Goal: Information Seeking & Learning: Learn about a topic

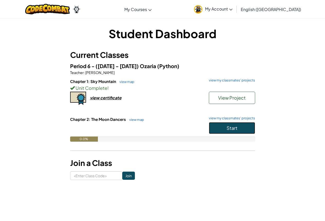
click at [232, 124] on button "Start" at bounding box center [232, 128] width 46 height 12
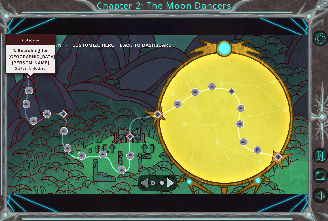
click at [27, 75] on img at bounding box center [31, 75] width 8 height 8
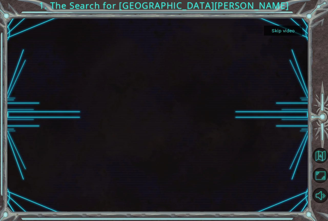
click at [292, 28] on button "Skip video" at bounding box center [283, 31] width 38 height 10
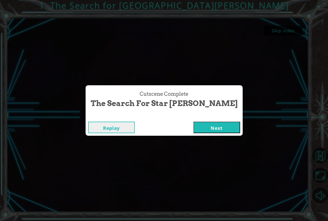
click at [207, 130] on button "Next" at bounding box center [217, 128] width 47 height 12
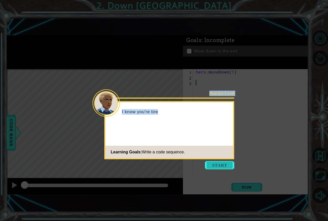
drag, startPoint x: 226, startPoint y: 160, endPoint x: 224, endPoint y: 164, distance: 4.6
click at [224, 164] on body "1 ההההההההההההההההההההההההההההההההההההההההההההההההההההההההההההההההההההההההההההה…" at bounding box center [164, 110] width 328 height 221
click at [224, 164] on button "Start" at bounding box center [219, 165] width 29 height 8
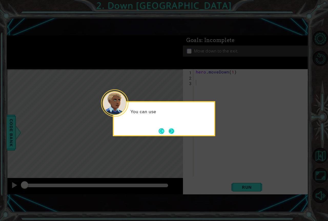
click at [175, 130] on button "Next" at bounding box center [171, 131] width 7 height 7
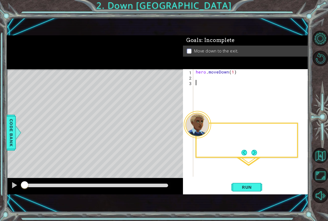
click at [175, 130] on div "Level Map" at bounding box center [125, 144] width 237 height 151
click at [251, 189] on span "Run" at bounding box center [247, 187] width 20 height 5
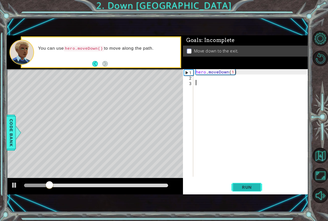
click at [244, 182] on button "Run" at bounding box center [247, 187] width 31 height 13
click at [233, 72] on div "hero . moveDown ( 1 )" at bounding box center [252, 128] width 115 height 119
type textarea "hero.moveDown(2)"
click at [239, 188] on span "Run" at bounding box center [247, 187] width 20 height 5
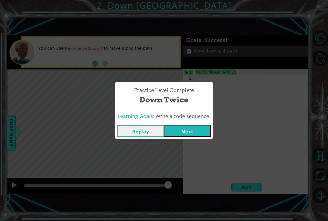
click at [185, 132] on button "Next" at bounding box center [187, 131] width 47 height 12
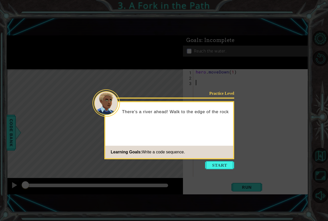
click at [218, 161] on icon at bounding box center [164, 110] width 328 height 221
click at [223, 169] on button "Start" at bounding box center [219, 165] width 29 height 8
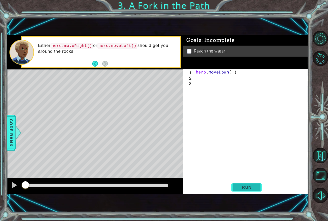
click at [249, 184] on button "Run" at bounding box center [247, 187] width 31 height 13
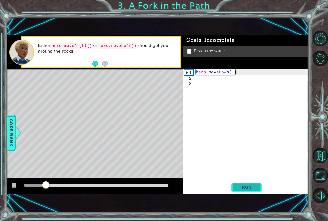
click at [249, 184] on button "Run" at bounding box center [247, 187] width 31 height 13
click at [227, 86] on div "hero . moveDown ( 1 )" at bounding box center [252, 128] width 115 height 119
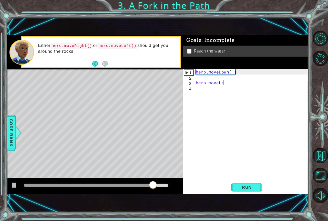
scroll to position [0, 2]
type textarea "hero.moveLeft"
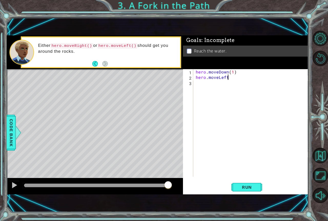
scroll to position [0, 2]
type textarea "hero.moveLeft()"
type textarea "hero.moveDown()"
click at [252, 189] on span "Run" at bounding box center [247, 187] width 20 height 5
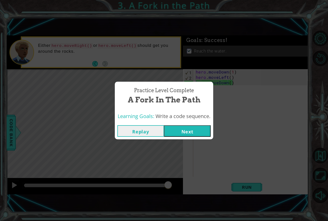
click at [172, 122] on div "Learning Goals: Write a code sequence." at bounding box center [164, 116] width 99 height 13
click at [182, 132] on button "Next" at bounding box center [187, 131] width 47 height 12
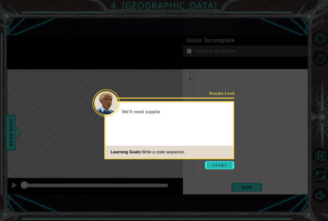
click at [227, 165] on button "Start" at bounding box center [219, 165] width 29 height 8
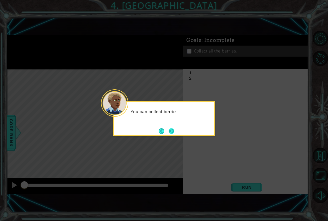
click at [171, 130] on button "Next" at bounding box center [171, 131] width 9 height 9
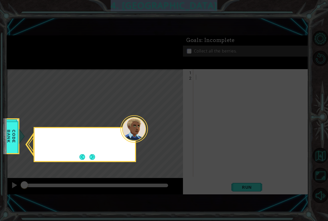
click at [171, 130] on icon at bounding box center [164, 110] width 328 height 221
click at [95, 156] on button "Next" at bounding box center [92, 157] width 6 height 6
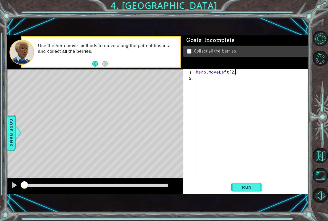
scroll to position [0, 2]
type textarea "hero.moveLeft(2)"
click at [258, 188] on button "Run" at bounding box center [247, 187] width 31 height 13
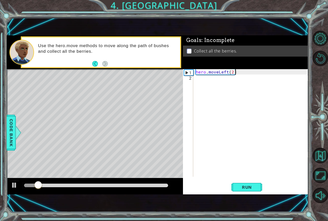
click at [255, 103] on div "hero . moveLeft ( 2 )" at bounding box center [252, 128] width 115 height 119
type textarea "hero.moveDown(2)"
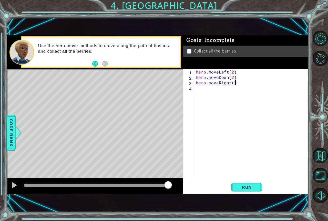
type textarea "hero.moveRight(2)"
type textarea "hero.moveUp(2)"
click at [229, 175] on div "hero . moveLeft ( 2 ) hero . moveDown ( 2 ) hero . moveRight ( 2 ) hero . moveU…" at bounding box center [252, 128] width 115 height 119
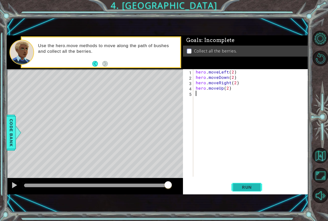
scroll to position [0, 0]
click at [239, 186] on span "Run" at bounding box center [247, 187] width 20 height 5
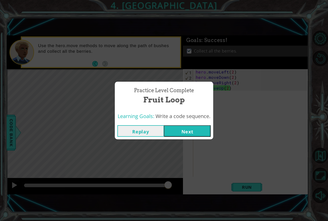
click at [194, 130] on button "Next" at bounding box center [187, 131] width 47 height 12
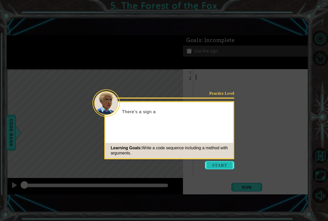
click at [219, 166] on button "Start" at bounding box center [219, 165] width 29 height 8
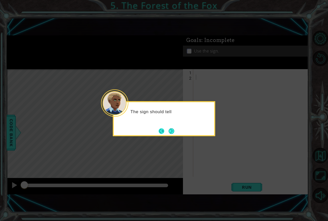
click at [162, 129] on button "Back" at bounding box center [164, 132] width 10 height 6
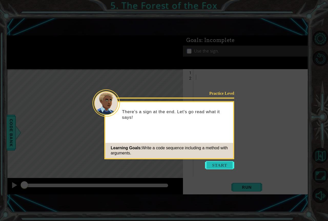
click at [218, 167] on button "Start" at bounding box center [219, 165] width 29 height 8
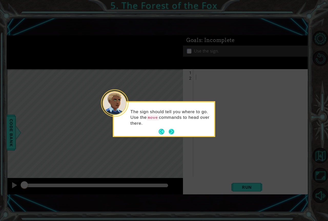
click at [172, 133] on button "Next" at bounding box center [171, 132] width 9 height 9
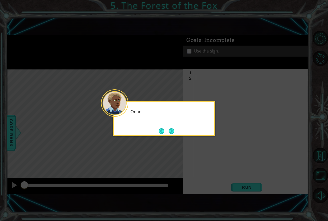
click at [172, 133] on button "Next" at bounding box center [172, 131] width 6 height 6
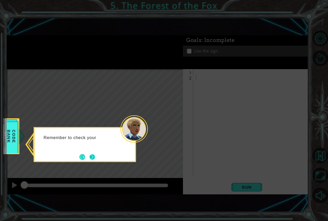
click at [95, 156] on button "Next" at bounding box center [93, 157] width 6 height 6
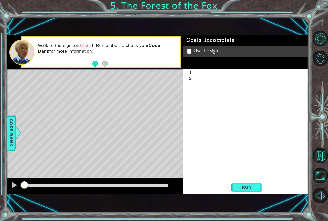
click at [240, 180] on div "1 2 ההההההההההההההההההההההההההההההההההההההההההההההההההההההההההההההההההההההההההה…" at bounding box center [245, 131] width 125 height 125
drag, startPoint x: 236, startPoint y: 100, endPoint x: 237, endPoint y: 83, distance: 16.7
click at [236, 94] on div at bounding box center [252, 128] width 115 height 119
type textarea "hero.moveUp()"
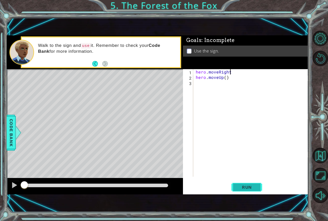
scroll to position [0, 2]
type textarea "hero.moveUp()"
type textarea "hero.moveLeft()"
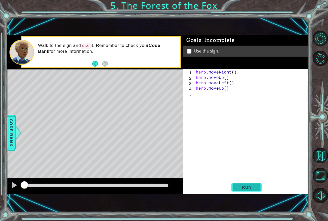
type textarea "hero.moveUp()"
click at [250, 189] on span "Run" at bounding box center [247, 187] width 20 height 5
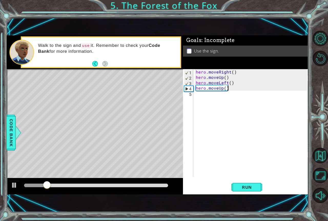
click at [197, 121] on div "hero . moveRight ( ) hero . moveUp ( ) hero . moveLeft ( ) hero . moveUp ( )" at bounding box center [252, 128] width 115 height 119
type textarea "hero.moveRight(2)"
click at [241, 181] on button "Run" at bounding box center [247, 187] width 31 height 13
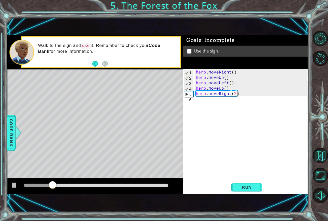
click at [229, 158] on div "hero . moveRight ( ) hero . moveUp ( ) hero . moveLeft ( ) hero . moveUp ( ) he…" at bounding box center [252, 128] width 115 height 119
type textarea "hero.moveDown()"
click at [242, 190] on button "Run" at bounding box center [247, 187] width 31 height 13
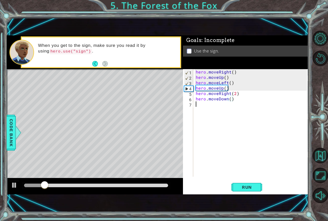
click at [208, 111] on div "hero . moveRight ( ) hero . moveUp ( ) hero . moveLeft ( ) hero . moveUp ( ) he…" at bounding box center [252, 128] width 115 height 119
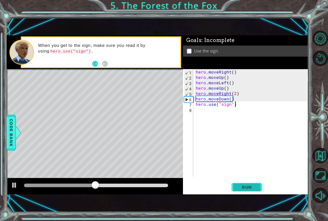
type textarea "hero.use("sign")"
click at [238, 185] on button "Run" at bounding box center [247, 187] width 31 height 13
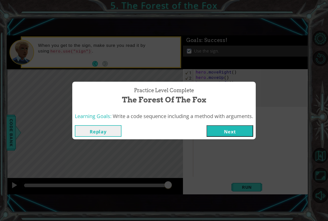
click at [234, 134] on button "Next" at bounding box center [230, 131] width 47 height 12
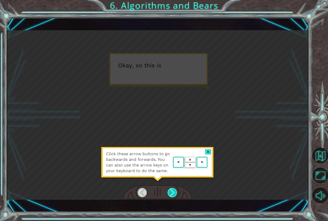
click at [177, 193] on div at bounding box center [173, 192] width 10 height 9
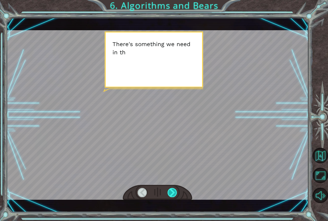
click at [177, 193] on div at bounding box center [173, 192] width 10 height 9
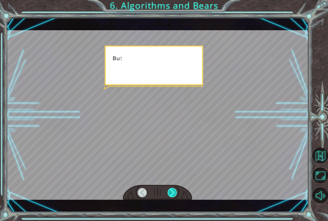
click at [177, 193] on div at bounding box center [173, 192] width 10 height 9
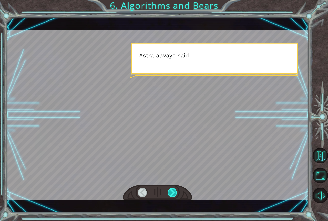
click at [177, 193] on div at bounding box center [173, 192] width 10 height 9
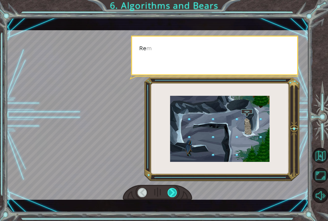
click at [177, 193] on div at bounding box center [173, 192] width 10 height 9
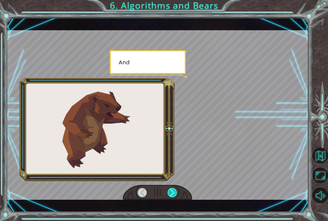
click at [177, 193] on div at bounding box center [173, 192] width 10 height 9
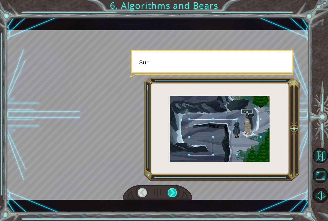
click at [177, 193] on div at bounding box center [173, 192] width 10 height 9
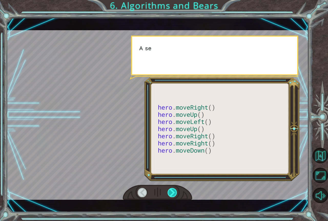
click at [177, 193] on div at bounding box center [173, 192] width 10 height 9
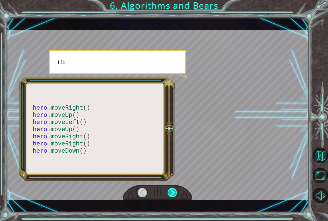
click at [177, 193] on div at bounding box center [173, 192] width 10 height 9
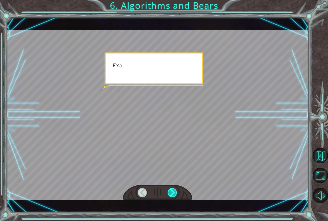
click at [177, 193] on div at bounding box center [173, 192] width 10 height 9
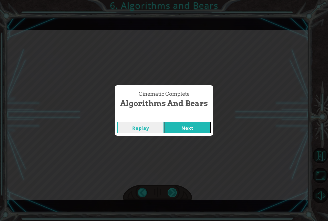
click at [177, 193] on div "Cinematic Complete Algorithms and Bears Replay Next" at bounding box center [164, 110] width 328 height 221
click at [226, 125] on div "Cinematic Complete Algorithms and Bears Replay Next" at bounding box center [164, 110] width 328 height 221
click at [207, 130] on button "Next" at bounding box center [187, 128] width 47 height 12
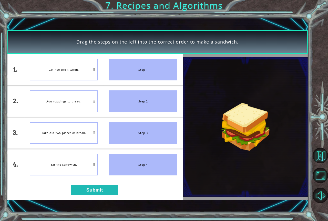
click at [48, 141] on div "Take out two pieces of bread." at bounding box center [64, 133] width 68 height 22
click at [100, 195] on button "Submit" at bounding box center [94, 190] width 47 height 10
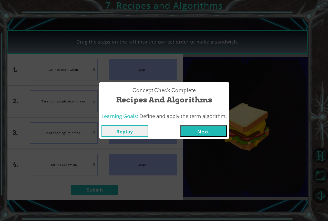
click at [214, 132] on button "Next" at bounding box center [203, 131] width 47 height 12
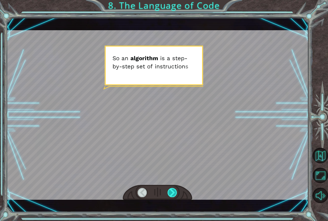
click at [177, 195] on div at bounding box center [173, 192] width 10 height 9
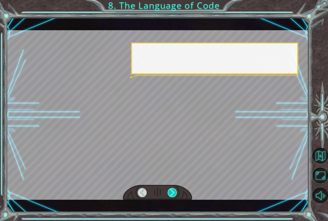
click at [177, 195] on div at bounding box center [173, 192] width 10 height 9
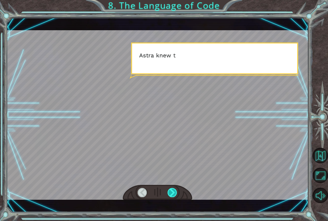
click at [177, 195] on div at bounding box center [173, 192] width 10 height 9
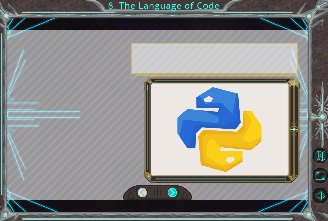
click at [177, 195] on div at bounding box center [173, 192] width 10 height 9
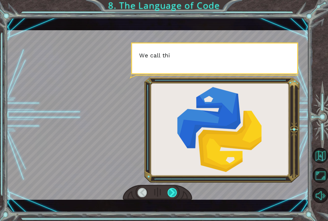
click at [177, 195] on div at bounding box center [173, 192] width 10 height 9
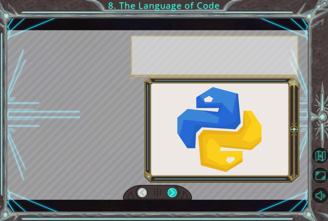
click at [177, 195] on div at bounding box center [173, 192] width 10 height 9
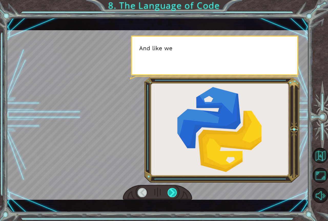
click at [177, 195] on div at bounding box center [173, 192] width 10 height 9
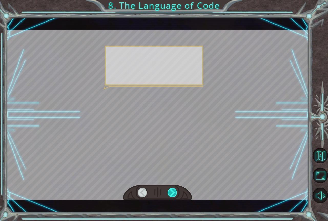
click at [177, 195] on div at bounding box center [173, 192] width 10 height 9
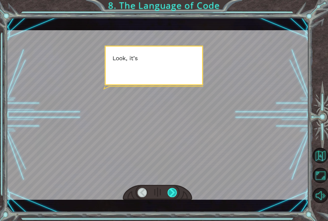
click at [177, 195] on div at bounding box center [173, 192] width 10 height 9
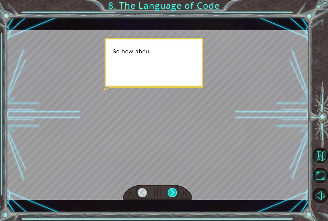
click at [177, 195] on div at bounding box center [173, 192] width 10 height 9
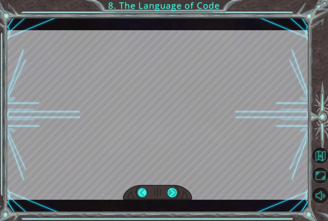
click at [177, 0] on div "S o a n a l g o r i t h m i s a s t e p - b y - s t e p s e t o f i n s t r u c…" at bounding box center [164, 0] width 328 height 0
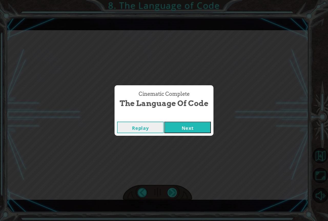
click at [177, 195] on div "Cinematic Complete The Language of Code Replay Next" at bounding box center [164, 110] width 328 height 221
click at [186, 127] on button "Next" at bounding box center [187, 128] width 47 height 12
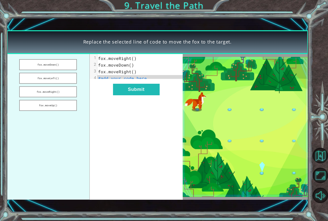
click at [156, 77] on pre "#add your code here" at bounding box center [142, 78] width 90 height 7
drag, startPoint x: 62, startPoint y: 92, endPoint x: 128, endPoint y: 89, distance: 66.5
click at [128, 89] on div "fox.moveDown() fox.moveLeft() fox.moveRight() fox.moveUp() xxxxxxxxxx 4 1 fox.m…" at bounding box center [95, 127] width 177 height 146
click at [57, 90] on button "fox.moveRight()" at bounding box center [48, 91] width 58 height 11
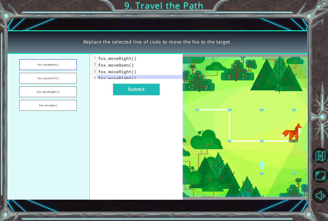
click at [58, 68] on button "fox.moveDown()" at bounding box center [48, 64] width 58 height 11
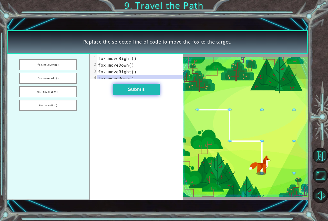
click at [138, 91] on button "Submit" at bounding box center [136, 90] width 47 height 12
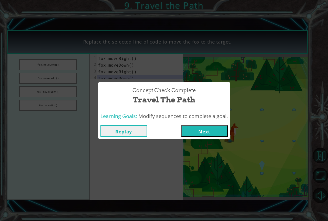
click at [217, 131] on button "Next" at bounding box center [204, 131] width 47 height 12
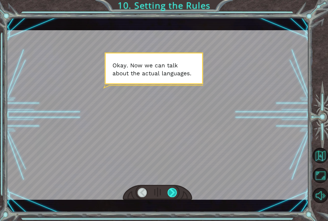
click at [169, 192] on div at bounding box center [173, 192] width 10 height 9
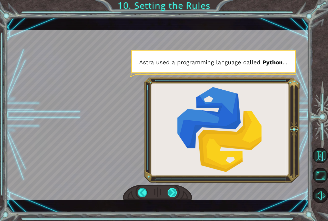
click at [172, 197] on div at bounding box center [173, 192] width 10 height 9
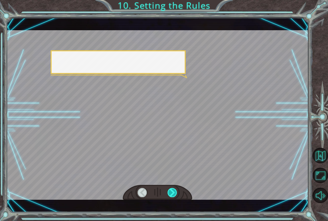
click at [172, 197] on div at bounding box center [173, 192] width 10 height 9
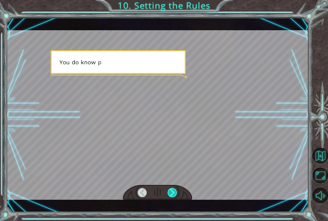
click at [172, 197] on div at bounding box center [173, 192] width 10 height 9
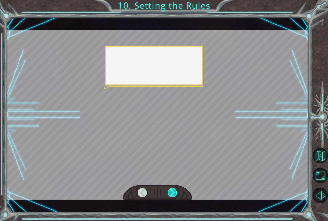
click at [172, 197] on div at bounding box center [173, 192] width 10 height 9
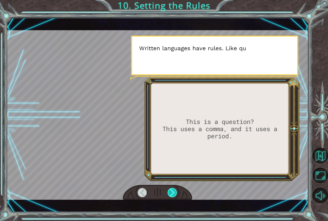
click at [172, 195] on div at bounding box center [173, 192] width 10 height 9
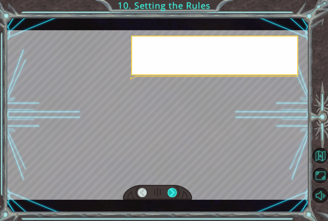
click at [172, 195] on div at bounding box center [173, 192] width 10 height 9
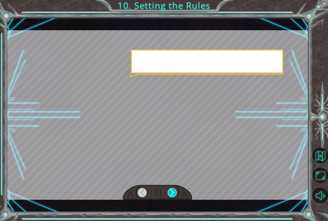
click at [172, 195] on div at bounding box center [173, 192] width 10 height 9
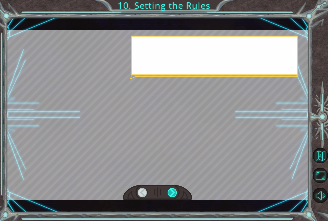
click at [172, 195] on div at bounding box center [173, 192] width 10 height 9
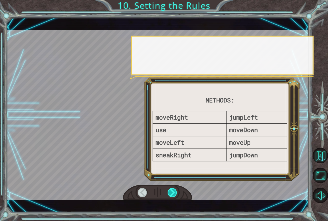
click at [172, 195] on div at bounding box center [173, 192] width 10 height 9
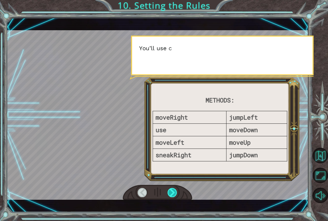
click at [172, 195] on div at bounding box center [173, 192] width 10 height 9
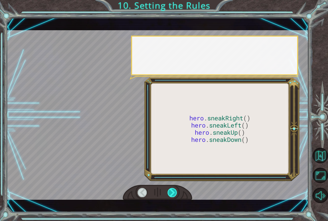
click at [172, 195] on div at bounding box center [173, 192] width 10 height 9
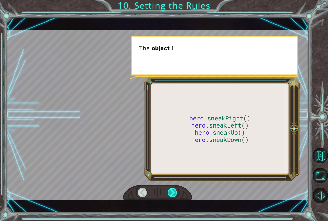
click at [172, 195] on div at bounding box center [173, 192] width 10 height 9
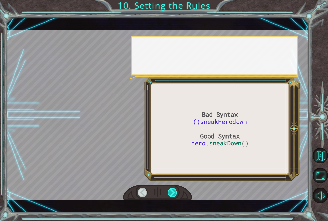
click at [172, 195] on div at bounding box center [173, 192] width 10 height 9
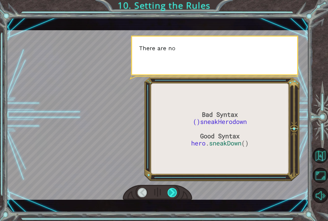
click at [172, 195] on div at bounding box center [173, 192] width 10 height 9
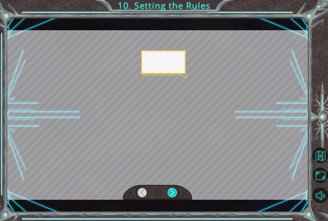
click at [172, 195] on div at bounding box center [173, 192] width 10 height 9
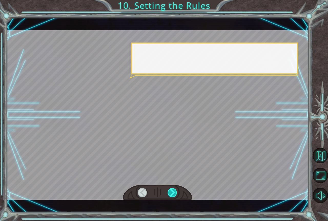
click at [172, 195] on div at bounding box center [173, 192] width 10 height 9
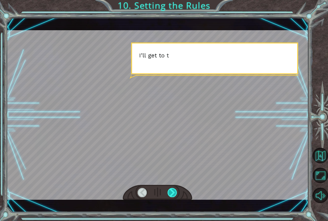
click at [172, 195] on div at bounding box center [173, 192] width 10 height 9
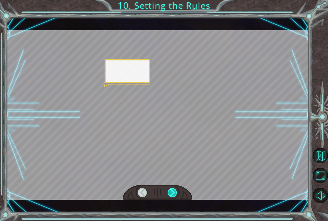
click at [172, 195] on div at bounding box center [173, 192] width 10 height 9
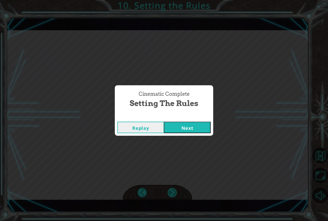
click at [172, 195] on div "Cinematic Complete Setting the Rules Replay Next" at bounding box center [164, 110] width 328 height 221
click at [187, 122] on button "Next" at bounding box center [187, 128] width 47 height 12
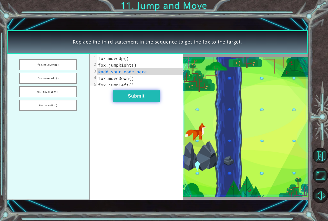
click at [136, 99] on button "Submit" at bounding box center [136, 97] width 47 height 12
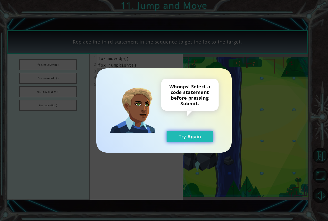
click at [175, 137] on button "Try Again" at bounding box center [190, 137] width 47 height 12
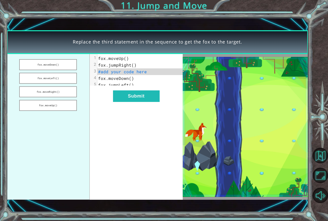
click at [264, 134] on img at bounding box center [246, 127] width 126 height 140
click at [64, 67] on button "fox.moveDown()" at bounding box center [48, 64] width 58 height 11
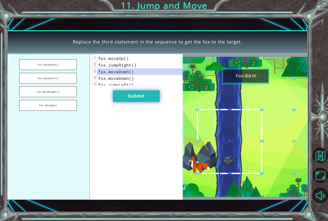
click at [145, 100] on button "Submit" at bounding box center [136, 97] width 47 height 12
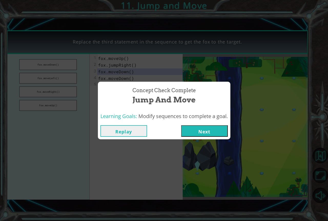
drag, startPoint x: 211, startPoint y: 125, endPoint x: 212, endPoint y: 133, distance: 7.9
click at [212, 131] on div "Replay Next" at bounding box center [164, 131] width 133 height 17
click at [212, 133] on button "Next" at bounding box center [204, 131] width 47 height 12
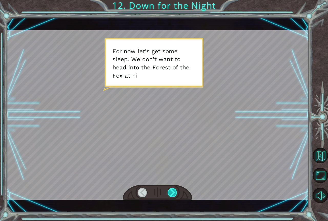
click at [176, 196] on div at bounding box center [173, 192] width 10 height 9
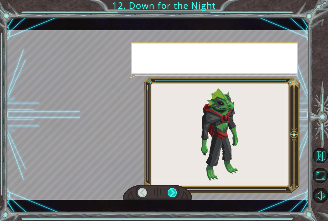
click at [176, 196] on div at bounding box center [173, 192] width 10 height 9
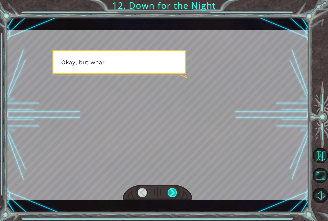
click at [176, 196] on div at bounding box center [173, 192] width 10 height 9
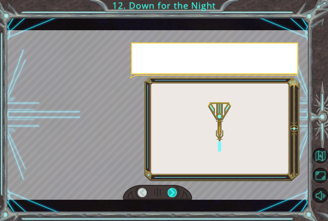
click at [176, 196] on div at bounding box center [173, 192] width 10 height 9
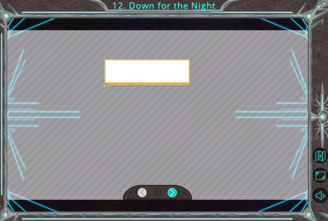
click at [176, 196] on div at bounding box center [173, 192] width 10 height 9
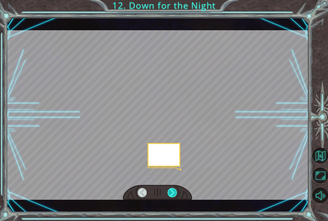
click at [176, 196] on div at bounding box center [173, 192] width 10 height 9
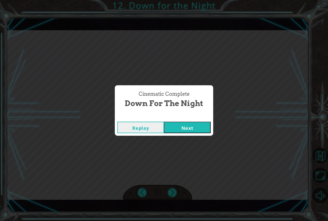
click at [182, 126] on button "Next" at bounding box center [187, 128] width 47 height 12
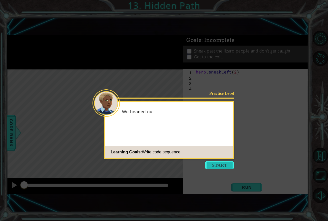
click at [227, 161] on button "Start" at bounding box center [219, 165] width 29 height 8
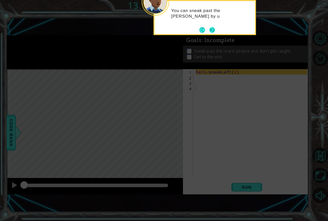
click at [215, 28] on button "Next" at bounding box center [212, 30] width 6 height 6
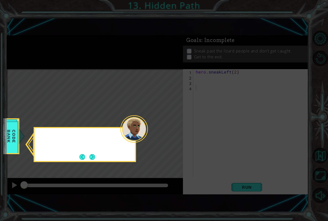
click at [215, 28] on icon at bounding box center [164, 110] width 328 height 221
click at [95, 159] on button "Next" at bounding box center [92, 157] width 6 height 6
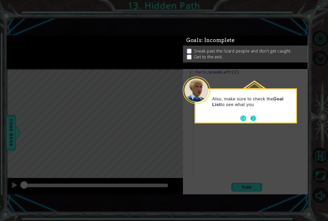
click at [252, 117] on button "Next" at bounding box center [254, 118] width 6 height 6
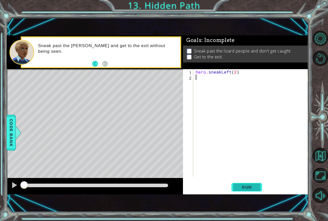
click at [243, 189] on span "Run" at bounding box center [247, 187] width 20 height 5
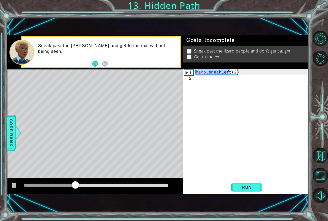
drag, startPoint x: 231, startPoint y: 72, endPoint x: 194, endPoint y: 73, distance: 37.0
click at [194, 73] on div "1 2 hero . sneakLeft ( 2 ) הההההההההההההההההההההההההההההההההההההההההההההההההההה…" at bounding box center [245, 123] width 124 height 108
type textarea "hero.sneakLeft(2)"
click at [220, 83] on div "hero . sneakLeft ( 2 )" at bounding box center [252, 128] width 115 height 119
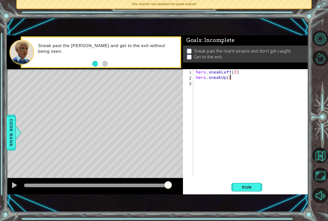
scroll to position [0, 2]
type textarea "hero.sneakUp(2)"
type textarea "hero.sneakRight"
type textarea "hero.sneakRight(2)"
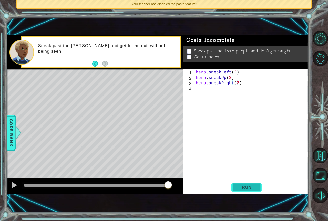
click at [253, 191] on button "Run" at bounding box center [247, 187] width 31 height 13
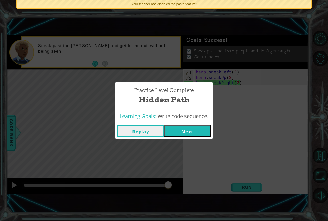
click at [194, 119] on span "Write code sequence." at bounding box center [183, 116] width 51 height 7
click at [192, 130] on button "Next" at bounding box center [187, 131] width 47 height 12
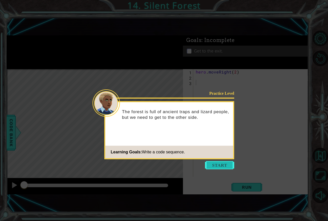
click at [217, 165] on button "Start" at bounding box center [219, 165] width 29 height 8
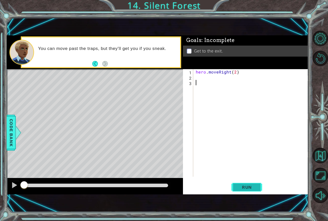
click at [257, 186] on span "Run" at bounding box center [247, 187] width 20 height 5
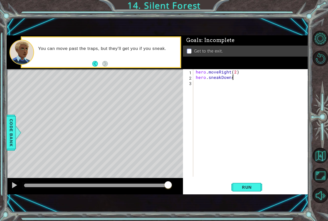
scroll to position [0, 2]
type textarea "hero.sneakDown()"
click at [218, 107] on div "hero . moveRight ( 2 ) hero . sneakDown ( )" at bounding box center [252, 128] width 115 height 119
type textarea "hero.sneakRight(2)"
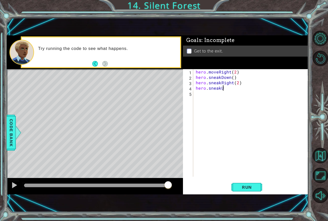
scroll to position [0, 2]
type textarea "hero.sneakUp()"
click at [220, 124] on div "hero . moveRight ( 2 ) hero . sneakDown ( ) hero . sneakRight ( 2 ) hero . snea…" at bounding box center [252, 128] width 115 height 119
click at [259, 182] on button "Run" at bounding box center [247, 187] width 31 height 13
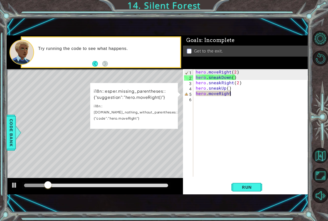
scroll to position [0, 2]
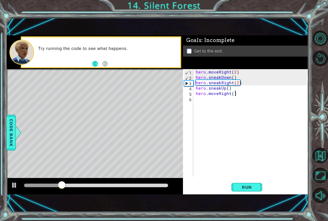
type textarea "hero.moveRight()"
click at [240, 195] on div "1 ההההההההההההההההההההההההההההההההההההההההההההההההההההההההההההההההההההההההההההה…" at bounding box center [158, 115] width 302 height 195
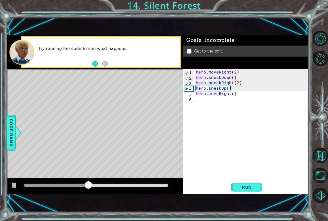
scroll to position [0, 0]
drag, startPoint x: 250, startPoint y: 176, endPoint x: 250, endPoint y: 179, distance: 2.9
click at [250, 177] on div "hero . moveRight ( 2 ) hero . sneakDown ( ) hero . sneakRight ( 2 ) hero . snea…" at bounding box center [252, 128] width 115 height 119
click at [249, 185] on span "Run" at bounding box center [247, 187] width 20 height 5
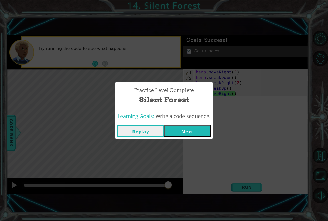
click at [200, 125] on div "Replay Next" at bounding box center [164, 131] width 99 height 17
click at [200, 128] on button "Next" at bounding box center [187, 131] width 47 height 12
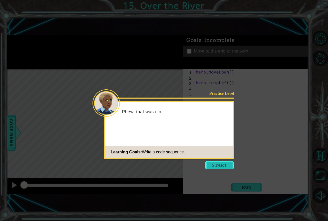
click at [223, 164] on button "Start" at bounding box center [219, 165] width 29 height 8
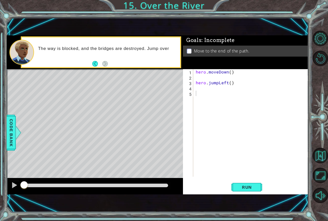
click at [244, 195] on div "1 ההההההההההההההההההההההההההההההההההההההההההההההההההההההההההההההההההההההההההההה…" at bounding box center [158, 115] width 302 height 195
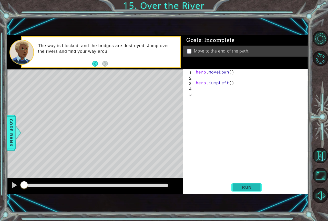
click at [247, 188] on span "Run" at bounding box center [247, 187] width 20 height 5
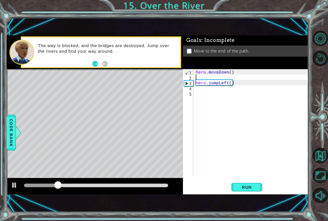
click at [213, 77] on div "hero . moveDown ( ) hero . jumpLeft ( )" at bounding box center [252, 128] width 115 height 119
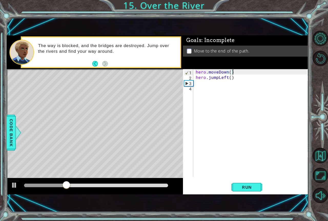
type textarea "hero.jumpLeft()"
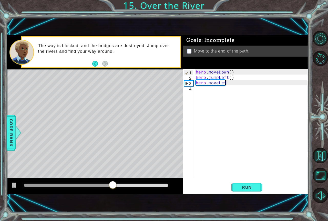
scroll to position [0, 2]
type textarea "hero.moveLeft()"
click at [237, 98] on div "hero . moveDown ( ) hero . jumpLeft ( ) hero . moveLeft ( )" at bounding box center [252, 128] width 115 height 119
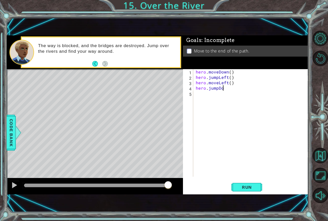
scroll to position [0, 2]
type textarea "hero.jumpDown()"
type textarea "hero.jumpRight()"
type textarea "hero.moveRight()"
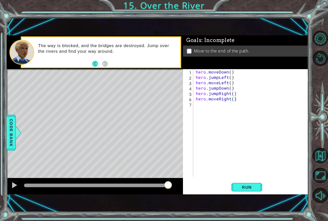
click at [239, 197] on div "1 ההההההההההההההההההההההההההההההההההההההההההההההההההההההההההההההההההההההההההההה…" at bounding box center [158, 115] width 302 height 195
click at [243, 188] on span "Run" at bounding box center [247, 187] width 20 height 5
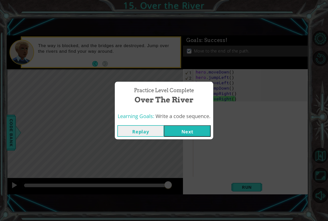
click at [183, 125] on button "Next" at bounding box center [187, 131] width 47 height 12
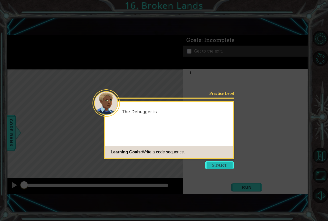
click at [226, 165] on button "Start" at bounding box center [219, 165] width 29 height 8
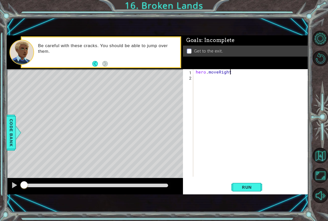
scroll to position [0, 2]
type textarea "hero.moveRight()"
type textarea "hero.moveu=Up()"
type textarea "hero.jumpUp()"
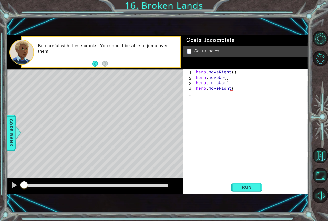
scroll to position [0, 2]
type textarea "hero.jumpRight()"
click at [214, 120] on div "hero . moveRight ( ) hero . moveUp ( ) hero . jumpUp ( ) hero . jumpRight ( )" at bounding box center [252, 128] width 115 height 119
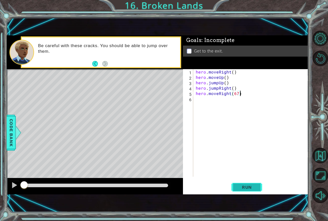
type textarea "hero.moveRight(67)"
click at [243, 191] on button "Run" at bounding box center [247, 187] width 31 height 13
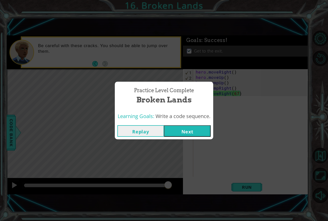
click at [196, 130] on button "Next" at bounding box center [187, 131] width 47 height 12
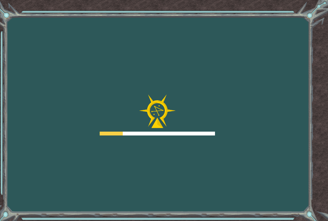
drag, startPoint x: 196, startPoint y: 130, endPoint x: 220, endPoint y: 146, distance: 28.7
click at [200, 131] on div at bounding box center [157, 115] width 115 height 41
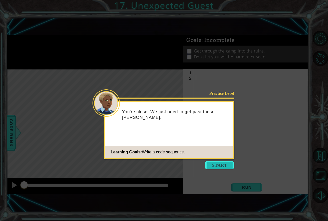
click at [215, 168] on button "Start" at bounding box center [219, 165] width 29 height 8
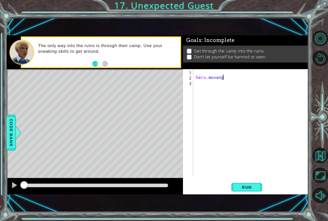
scroll to position [0, 2]
type textarea "hero.moveUp()"
click at [207, 72] on div "hero . moveUp ( )" at bounding box center [252, 128] width 115 height 119
click at [195, 76] on div "hero . moveUp ( )" at bounding box center [251, 123] width 112 height 108
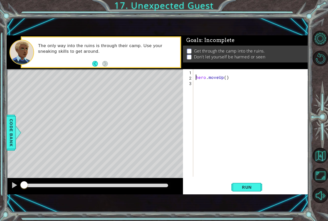
type textarea "hero.moveUp()"
click at [218, 78] on div "hero . moveUp ( )" at bounding box center [252, 128] width 115 height 119
type textarea "hero.jump"
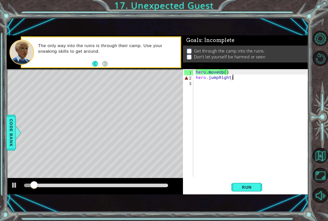
type textarea "hero.jumpRight()"
click at [238, 93] on div "hero . moveUp ( ) hero . jumpRight ( )" at bounding box center [252, 128] width 115 height 119
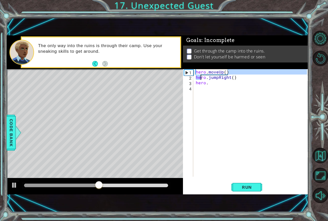
drag, startPoint x: 220, startPoint y: 72, endPoint x: 180, endPoint y: 78, distance: 40.7
click at [180, 78] on div "1 ההההההההההההההההההההההההההההההההההההההההההההההההההההההההההההההההההההההההההההה…" at bounding box center [158, 114] width 302 height 159
click at [198, 73] on div "hero . moveUp ( ) hero . jumpRight ( ) hero ." at bounding box center [252, 128] width 115 height 119
type textarea "hero.moveUp()"
drag, startPoint x: 231, startPoint y: 70, endPoint x: 180, endPoint y: 72, distance: 51.4
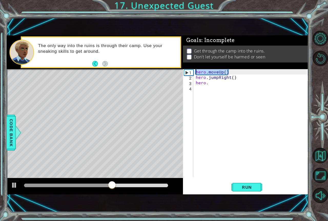
click at [180, 72] on div "1 ההההההההההההההההההההההההההההההההההההההההההההההההההההההההההההההההההההההההההההה…" at bounding box center [158, 114] width 302 height 159
type textarea "hero."
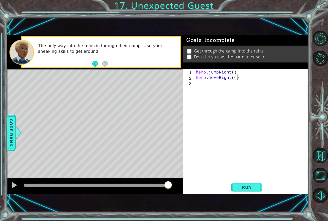
scroll to position [0, 2]
click at [251, 193] on button "Run" at bounding box center [247, 187] width 31 height 13
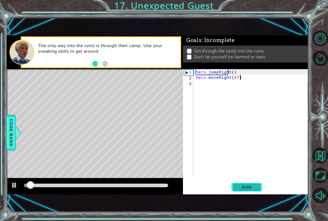
click at [250, 188] on span "Run" at bounding box center [247, 187] width 20 height 5
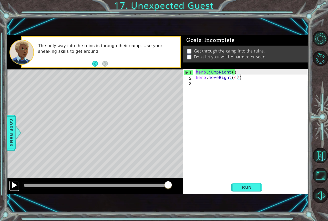
click at [17, 185] on div at bounding box center [14, 185] width 7 height 7
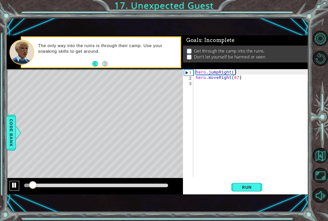
click at [14, 181] on button at bounding box center [14, 186] width 10 height 11
click at [13, 180] on div at bounding box center [95, 186] width 177 height 16
click at [14, 184] on div at bounding box center [14, 185] width 7 height 7
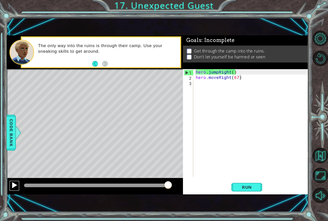
click at [15, 186] on div at bounding box center [14, 185] width 7 height 7
click at [229, 73] on div "hero . jumpRight ( ) hero . moveRight ( 67 )" at bounding box center [252, 128] width 115 height 119
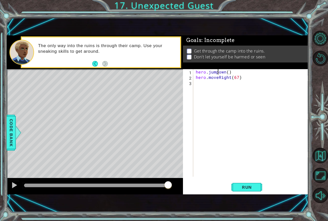
scroll to position [0, 2]
type textarea "hero.moveRight(67)"
type textarea "hero.jumpDown()"
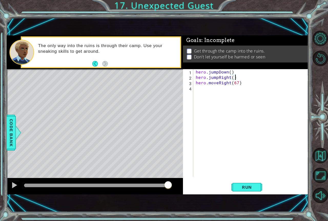
type textarea "hero.jumpRight()"
click at [240, 195] on div "hero.jumpRight() 1 2 3 4 hero . jumpDown ( ) hero . jumpRight ( ) hero . moveRi…" at bounding box center [245, 131] width 125 height 125
click at [241, 186] on span "Run" at bounding box center [247, 187] width 20 height 5
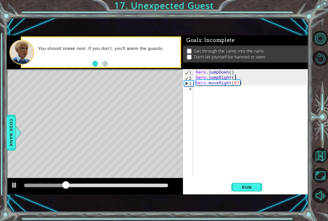
click at [245, 80] on div "hero . jumpDown ( ) hero . jumpRight ( ) hero . moveRight ( 67 )" at bounding box center [252, 128] width 115 height 119
click at [221, 98] on div "hero . jumpDown ( ) hero . jumpRight ( ) hero . moveRight ( 67 )" at bounding box center [252, 128] width 115 height 119
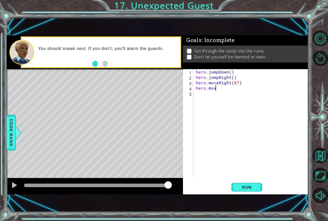
scroll to position [0, 0]
type textarea "h"
type textarea "hero.jumpRight()"
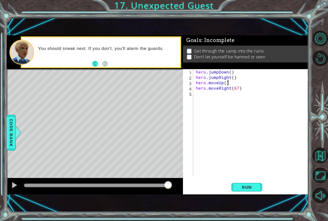
type textarea "hero.moveRight(67)"
click at [253, 185] on span "Run" at bounding box center [247, 187] width 20 height 5
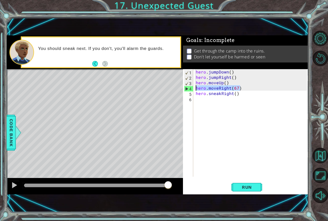
drag, startPoint x: 239, startPoint y: 89, endPoint x: 188, endPoint y: 87, distance: 50.8
click at [188, 87] on div "hero.sneakRight() 1 2 3 4 5 6 hero . jumpDown ( ) hero . jumpRight ( ) hero . m…" at bounding box center [245, 123] width 124 height 108
type textarea "hero.moveRight(67)"
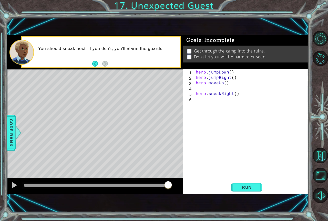
type textarea "hero.moveUp()"
click at [256, 186] on span "Run" at bounding box center [247, 187] width 20 height 5
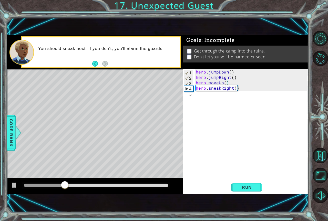
click at [209, 108] on div "hero . jumpDown ( ) hero . jumpRight ( ) hero . moveUp ( ) hero . sneakRight ( )" at bounding box center [252, 128] width 115 height 119
click at [229, 93] on div "hero . jumpDown ( ) hero . jumpRight ( ) hero . moveUp ( ) hero . sneakRight ( …" at bounding box center [252, 128] width 115 height 119
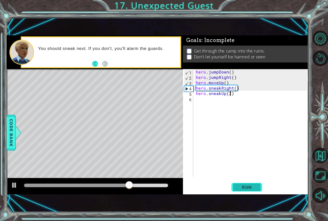
type textarea "hero.sneakUp(2)"
click at [242, 185] on span "Run" at bounding box center [247, 187] width 20 height 5
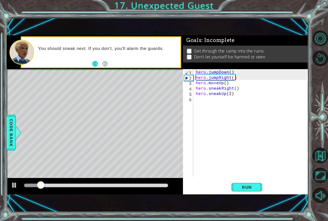
click at [74, 190] on div at bounding box center [95, 186] width 177 height 16
click at [76, 186] on div at bounding box center [96, 186] width 144 height 4
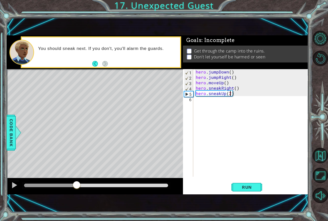
click at [242, 114] on div "hero . jumpDown ( ) hero . jumpRight ( ) hero . moveUp ( ) hero . sneakRight ( …" at bounding box center [252, 128] width 115 height 119
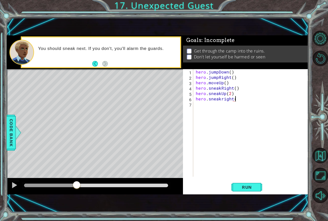
scroll to position [0, 2]
type textarea "hero.sneakright(2)"
click at [252, 189] on span "Run" at bounding box center [247, 187] width 20 height 5
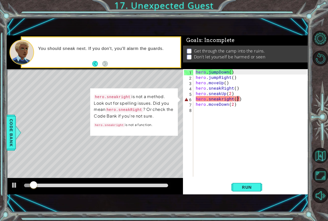
click at [238, 99] on div "hero . jumpDown ( ) hero . jumpRight ( ) hero . moveUp ( ) hero . sneakRight ( …" at bounding box center [252, 128] width 115 height 119
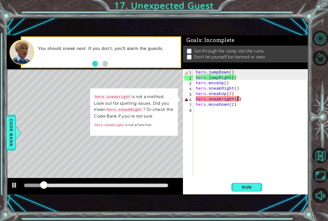
click at [226, 98] on div "hero . jumpDown ( ) hero . jumpRight ( ) hero . moveUp ( ) hero . sneakRight ( …" at bounding box center [252, 128] width 115 height 119
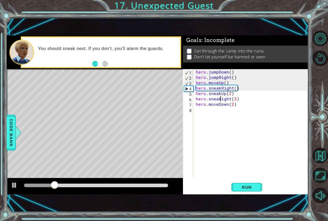
scroll to position [0, 2]
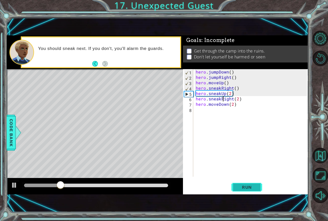
click at [253, 192] on button "Run" at bounding box center [247, 187] width 31 height 13
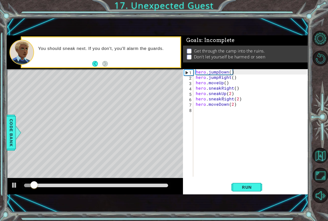
click at [73, 182] on div at bounding box center [95, 186] width 177 height 16
click at [73, 186] on div at bounding box center [96, 186] width 144 height 4
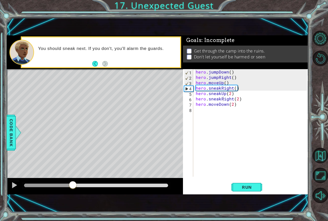
drag, startPoint x: 32, startPoint y: 182, endPoint x: 32, endPoint y: 185, distance: 3.1
click at [31, 184] on div at bounding box center [96, 185] width 148 height 7
drag, startPoint x: 9, startPoint y: 186, endPoint x: 11, endPoint y: 183, distance: 3.7
click at [9, 185] on div at bounding box center [95, 186] width 177 height 16
click at [12, 182] on div at bounding box center [14, 185] width 7 height 7
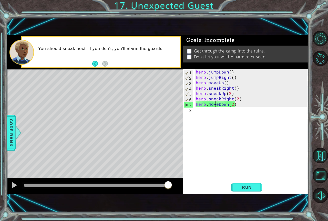
click at [216, 103] on div "hero . jumpDown ( ) hero . jumpRight ( ) hero . moveUp ( ) hero . sneakRight ( …" at bounding box center [252, 128] width 115 height 119
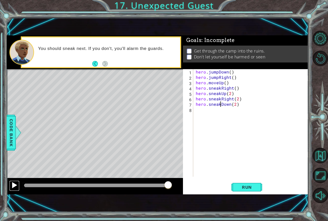
click at [14, 187] on div at bounding box center [14, 185] width 7 height 7
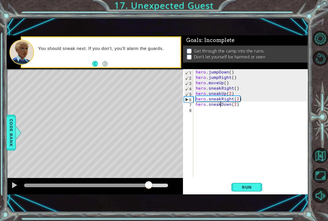
drag, startPoint x: 36, startPoint y: 185, endPoint x: 149, endPoint y: 186, distance: 112.9
click at [149, 186] on div at bounding box center [148, 185] width 9 height 9
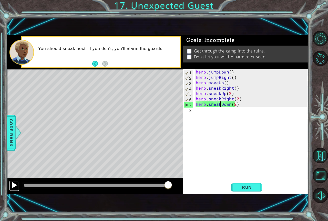
click at [15, 184] on div at bounding box center [14, 185] width 7 height 7
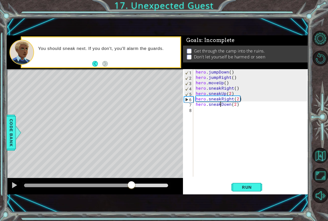
click at [131, 185] on div at bounding box center [96, 186] width 144 height 4
click at [16, 185] on div at bounding box center [14, 185] width 7 height 7
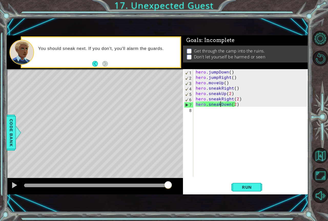
click at [8, 185] on div at bounding box center [95, 186] width 177 height 16
click at [11, 186] on button at bounding box center [14, 186] width 10 height 11
click at [13, 183] on button at bounding box center [14, 186] width 10 height 11
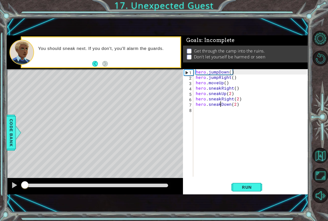
click at [47, 184] on div at bounding box center [96, 186] width 144 height 4
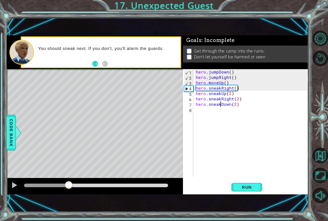
click at [69, 184] on div at bounding box center [96, 186] width 144 height 4
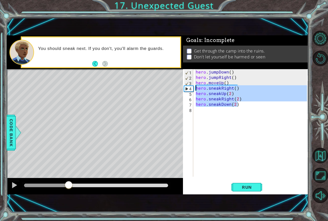
drag, startPoint x: 246, startPoint y: 106, endPoint x: 191, endPoint y: 89, distance: 57.1
click at [191, 89] on div "hero.sneakDown(2) 1 2 3 4 5 6 7 8 hero . jumpDown ( ) hero . jumpRight ( ) hero…" at bounding box center [245, 123] width 124 height 108
type textarea "hero.sneakRight() hero.sneakUp(2)"
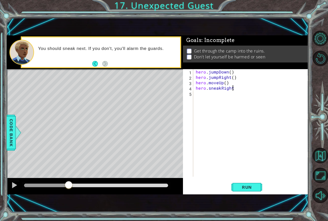
scroll to position [0, 2]
type textarea "hero.sneakRight()"
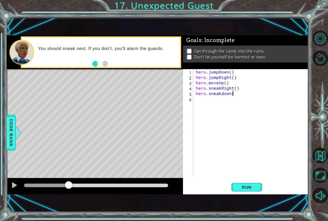
type textarea "hero.sneakdown()"
type textarea "hero.sneakRight(2)"
click at [211, 151] on div "hero . jumpDown ( ) hero . jumpRight ( ) hero . moveUp ( ) hero . sneakRight ( …" at bounding box center [252, 128] width 115 height 119
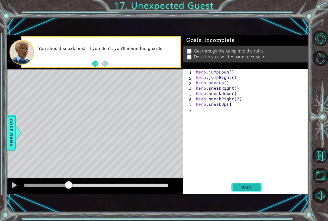
click at [250, 188] on span "Run" at bounding box center [247, 187] width 20 height 5
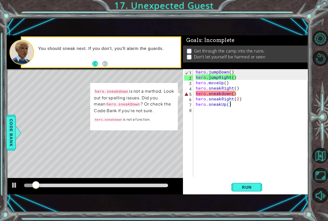
click at [224, 92] on div "hero . jumpDown ( ) hero . jumpRight ( ) hero . moveUp ( ) hero . sneakRight ( …" at bounding box center [252, 128] width 115 height 119
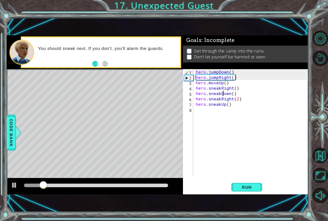
scroll to position [0, 2]
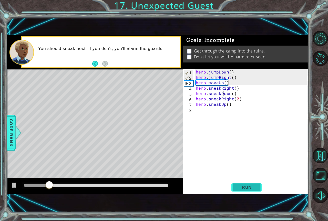
type textarea "hero.sneakDown()"
click at [245, 189] on span "Run" at bounding box center [247, 187] width 20 height 5
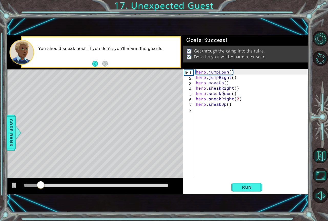
click at [159, 186] on div at bounding box center [96, 186] width 144 height 4
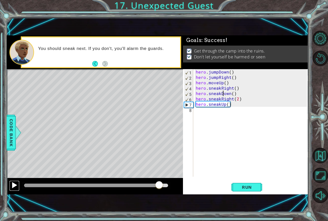
click at [17, 186] on div at bounding box center [14, 185] width 7 height 7
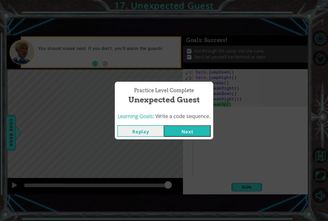
click at [191, 133] on button "Next" at bounding box center [187, 131] width 47 height 12
